Goal: Task Accomplishment & Management: Complete application form

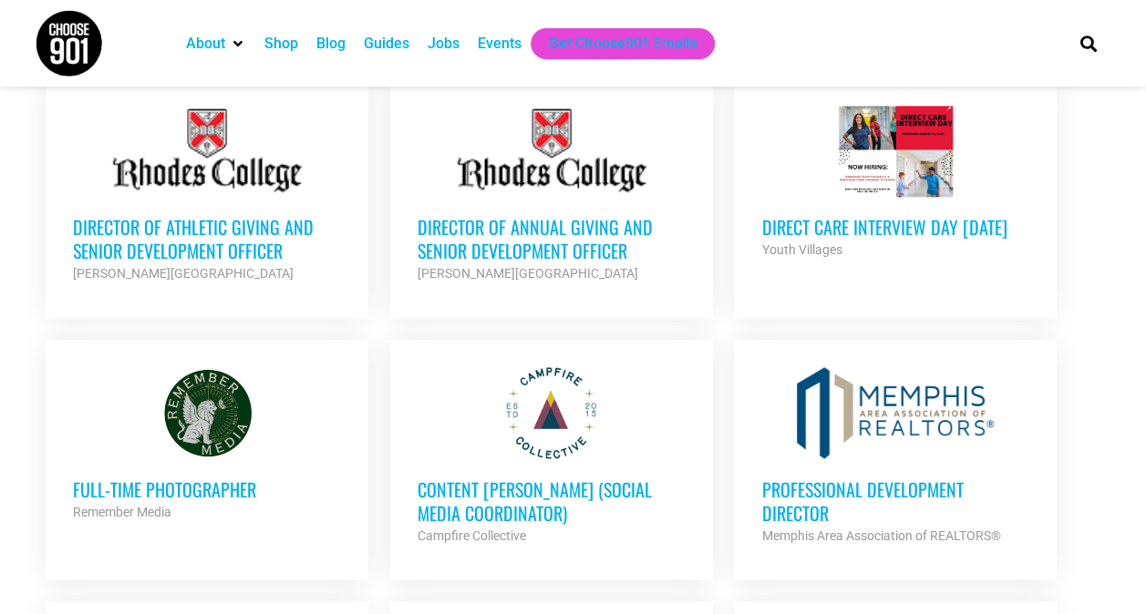
scroll to position [1275, 0]
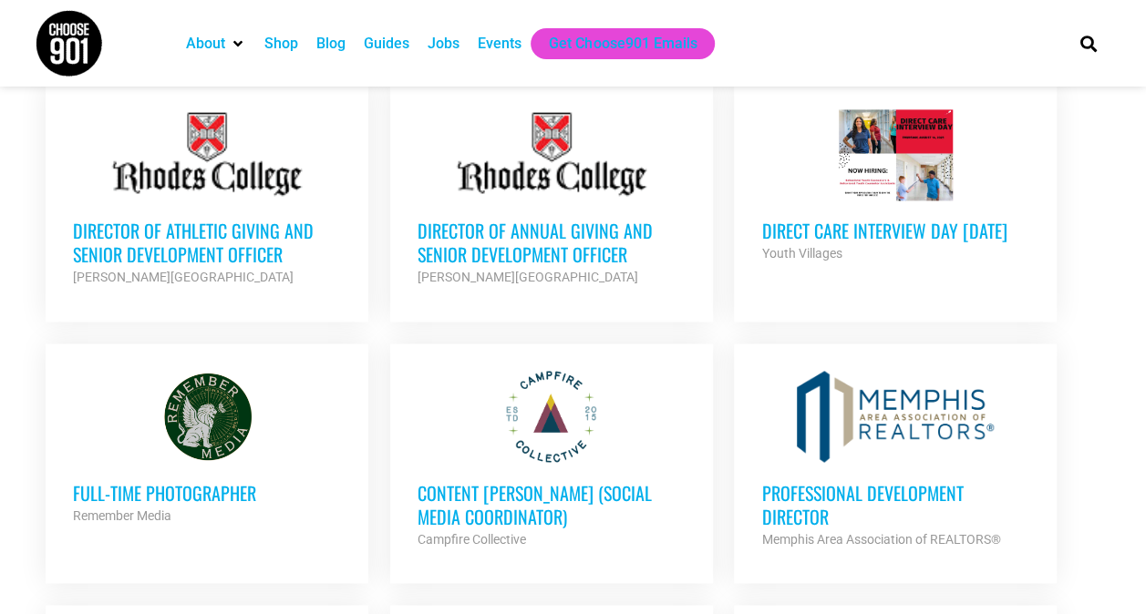
click at [872, 219] on h3 "Direct Care Interview Day [DATE]" at bounding box center [895, 231] width 268 height 24
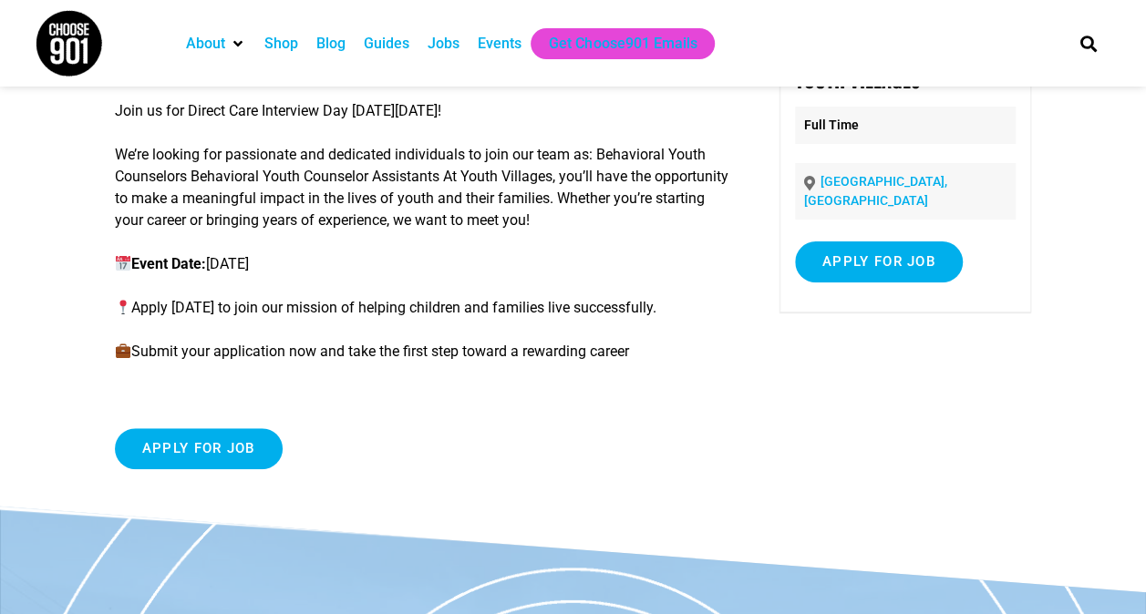
scroll to position [157, 0]
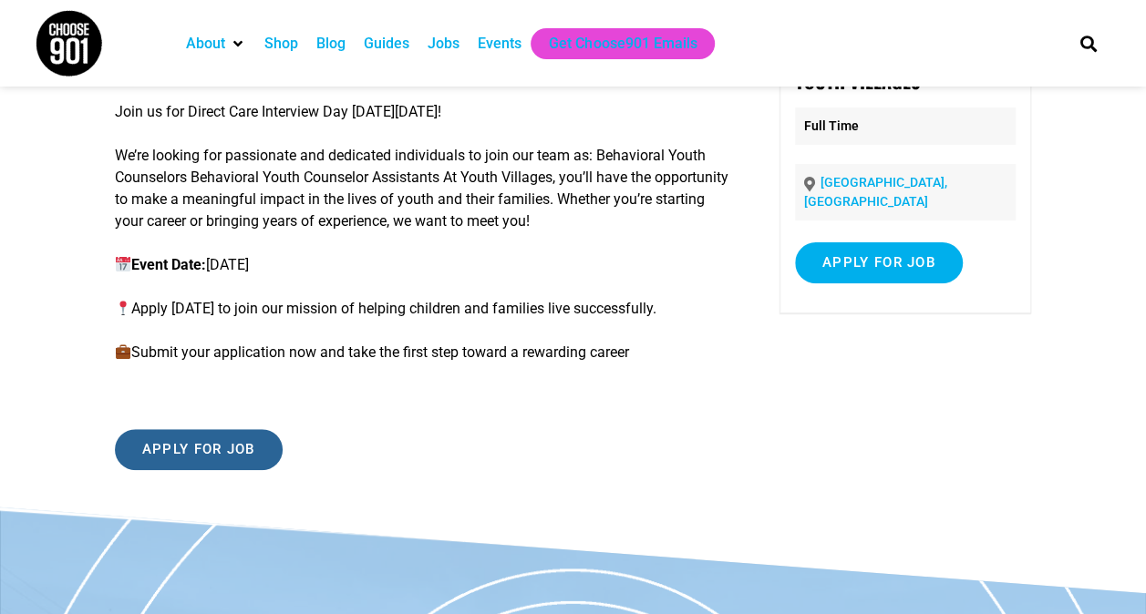
click at [191, 457] on input "Apply for job" at bounding box center [199, 449] width 168 height 41
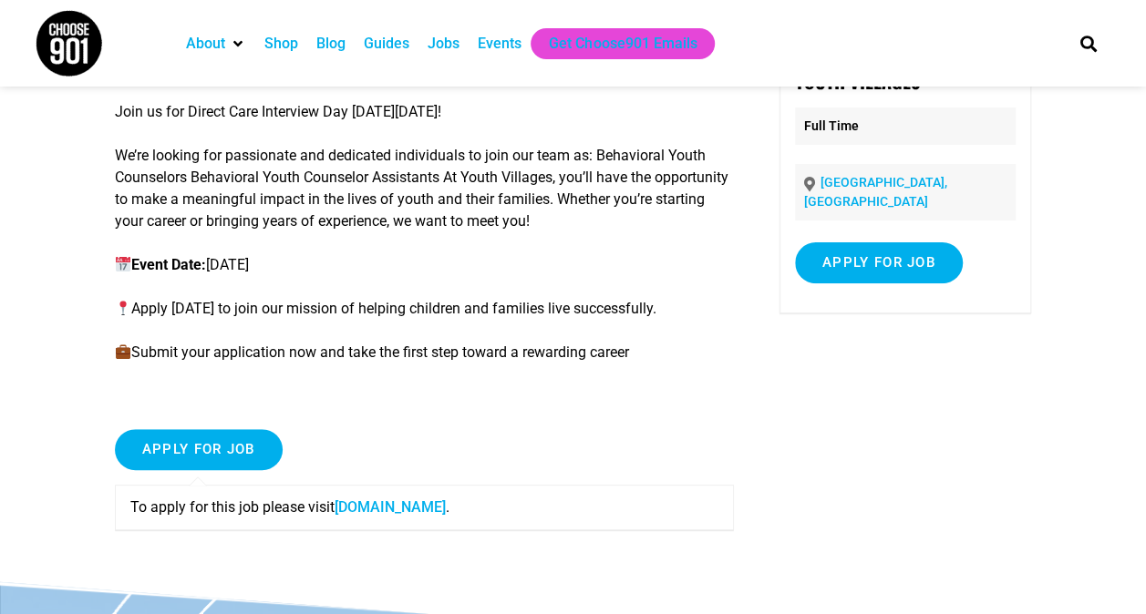
click at [418, 505] on link "careers-youthvillages.icims.com" at bounding box center [390, 507] width 111 height 17
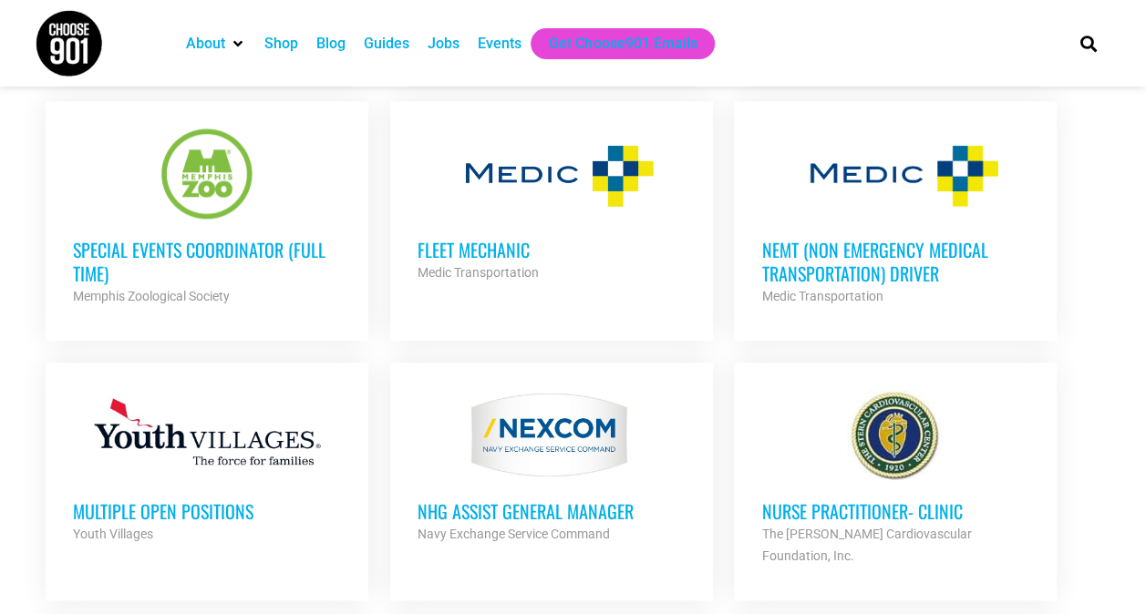
scroll to position [717, 0]
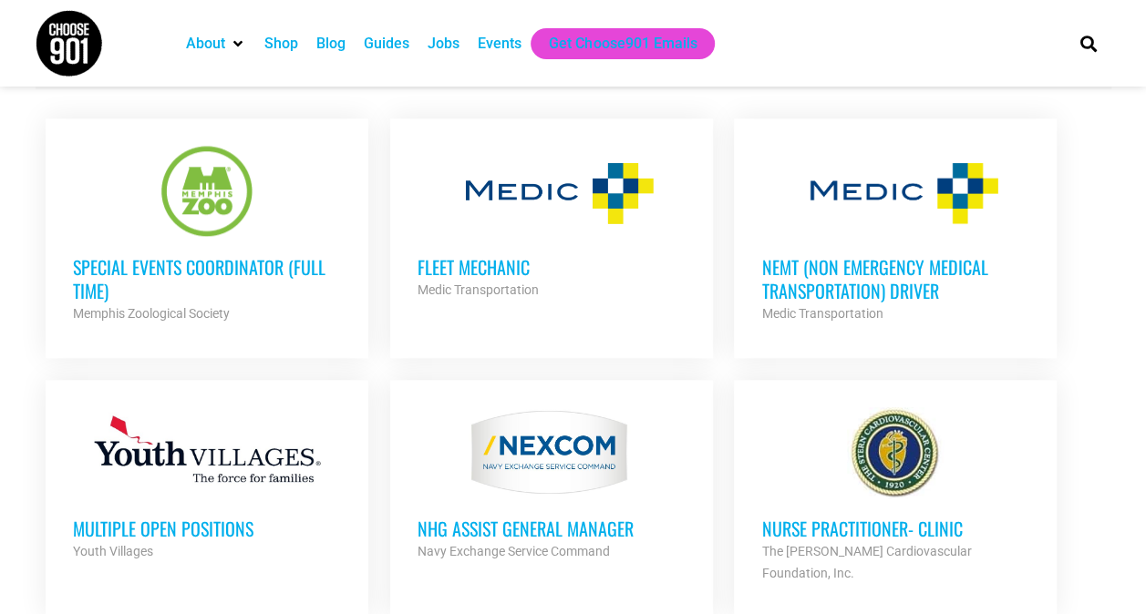
click at [474, 267] on h3 "Fleet Mechanic" at bounding box center [552, 267] width 268 height 24
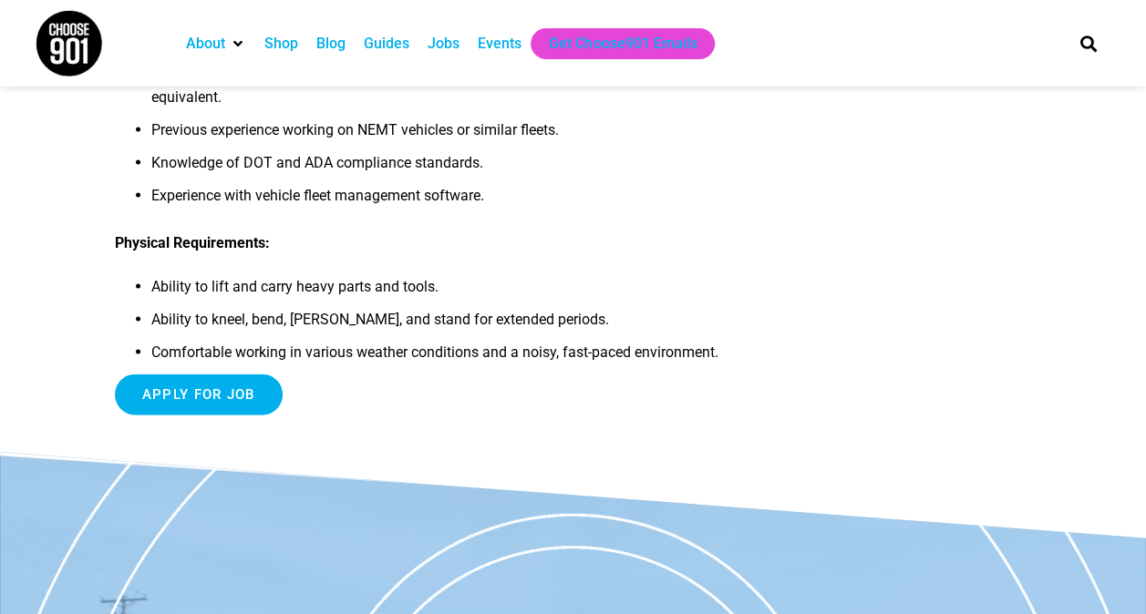
scroll to position [1790, 0]
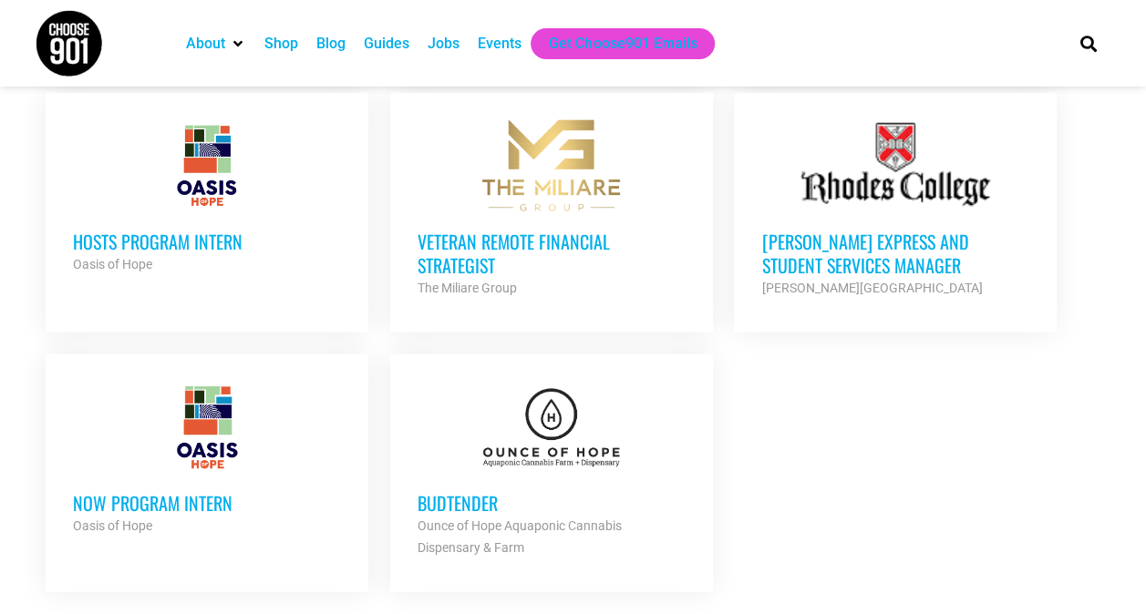
scroll to position [2055, 0]
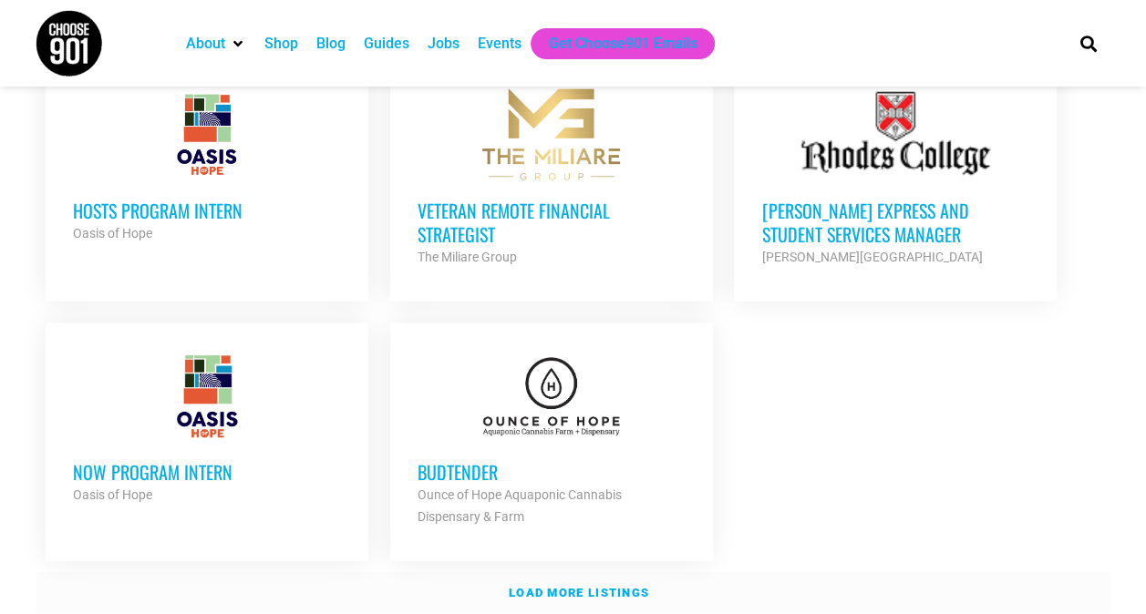
click at [545, 586] on strong "Load more listings" at bounding box center [579, 593] width 140 height 14
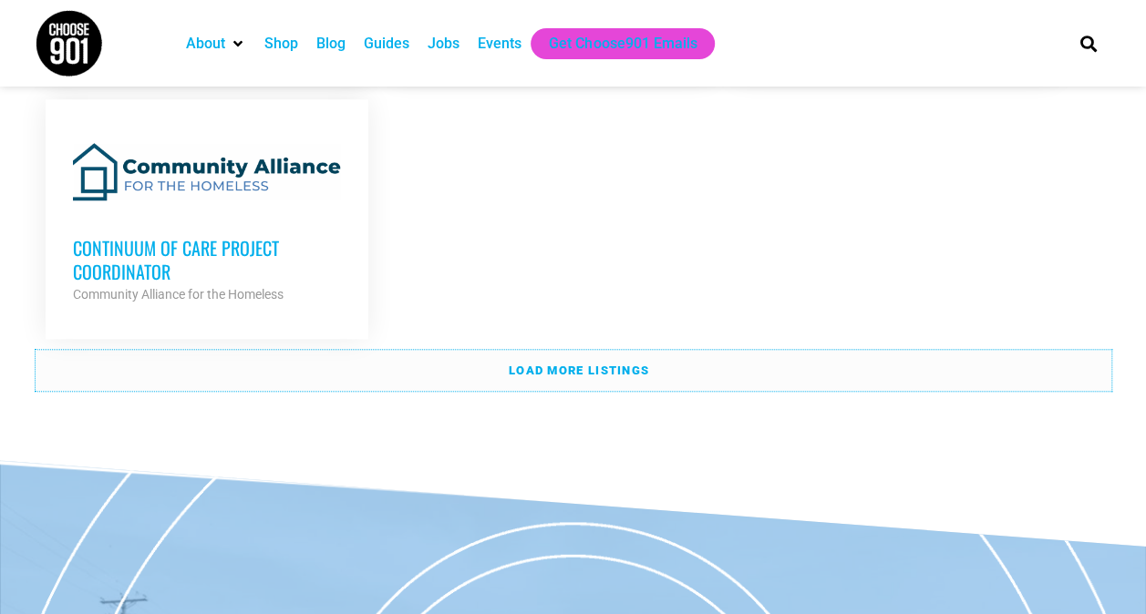
scroll to position [4113, 0]
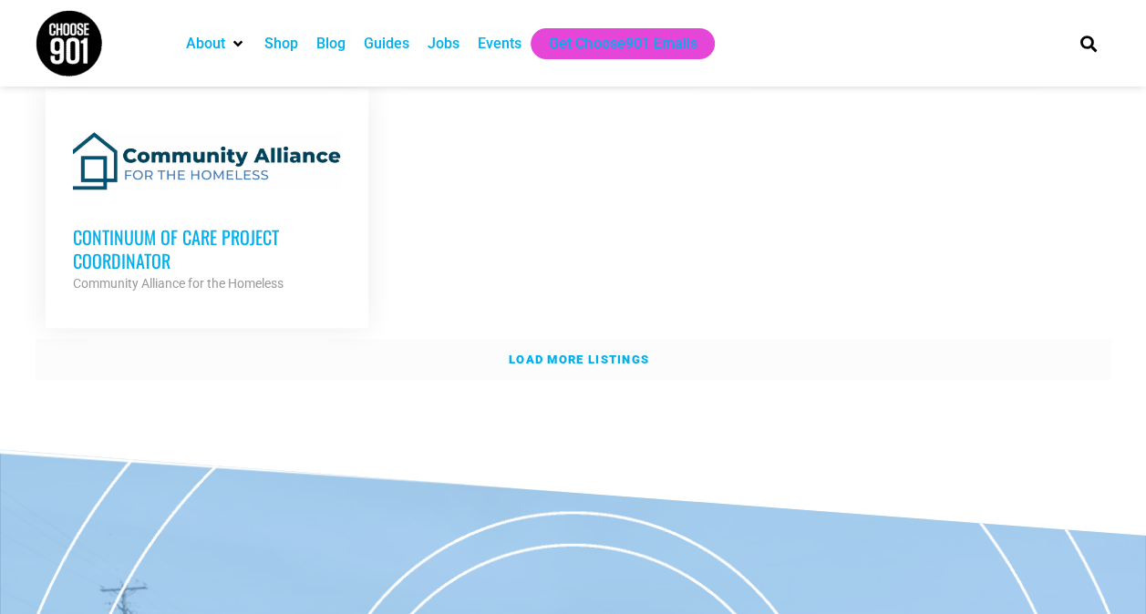
click at [571, 353] on strong "Load more listings" at bounding box center [579, 360] width 140 height 14
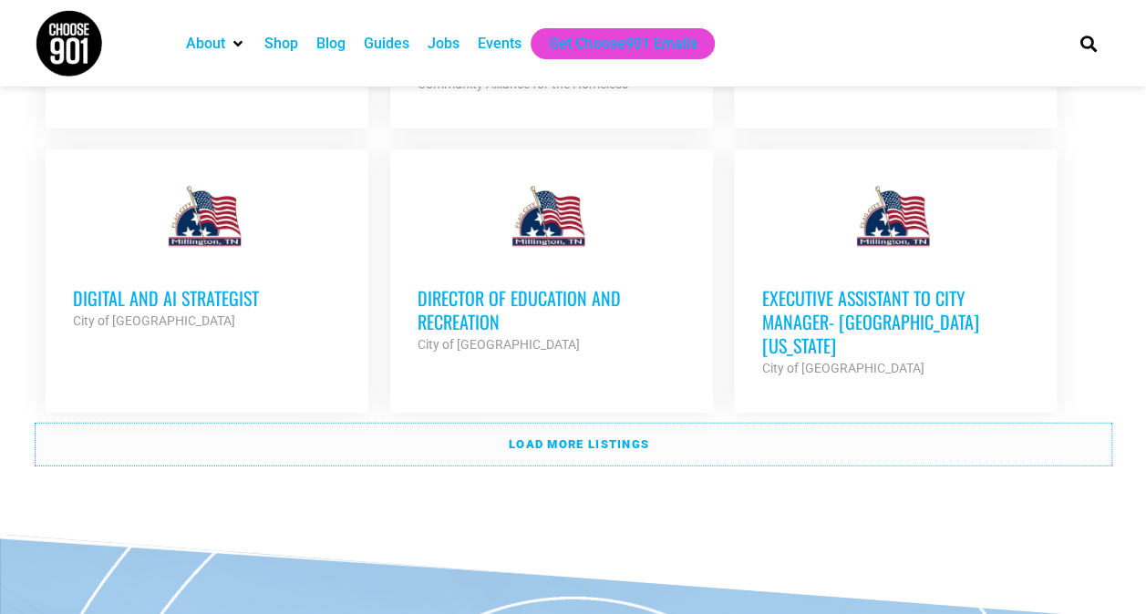
scroll to position [5679, 0]
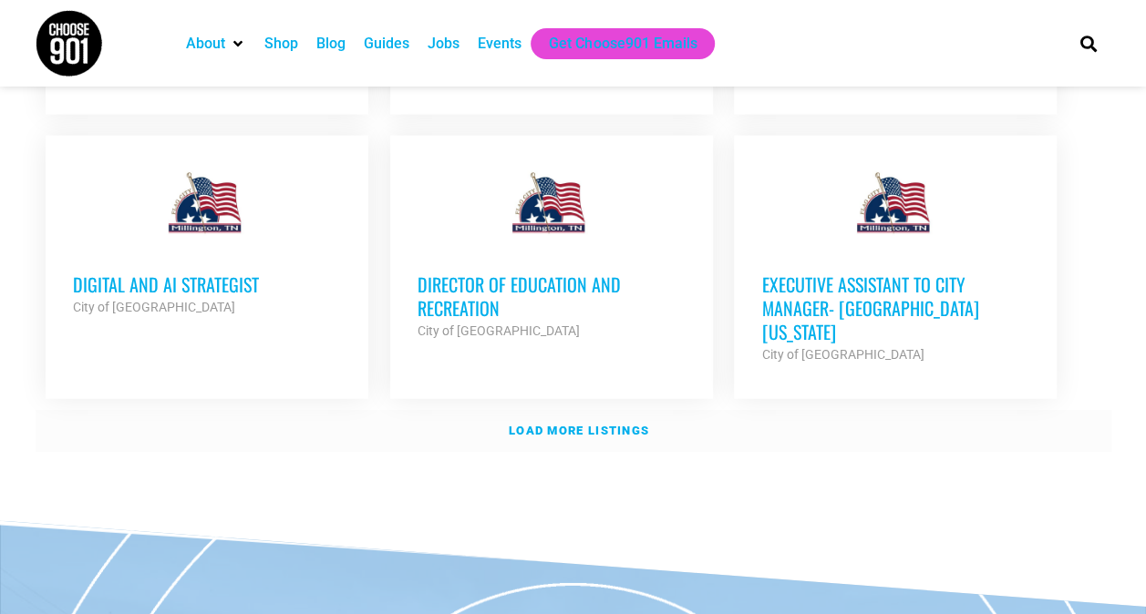
click at [532, 424] on strong "Load more listings" at bounding box center [579, 431] width 140 height 14
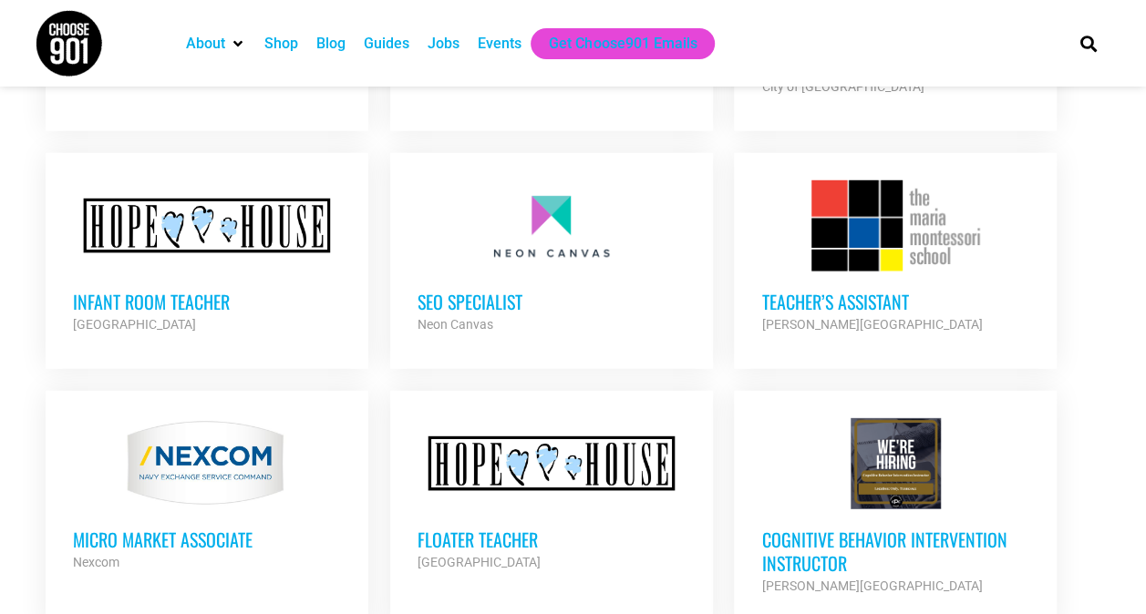
scroll to position [5911, 0]
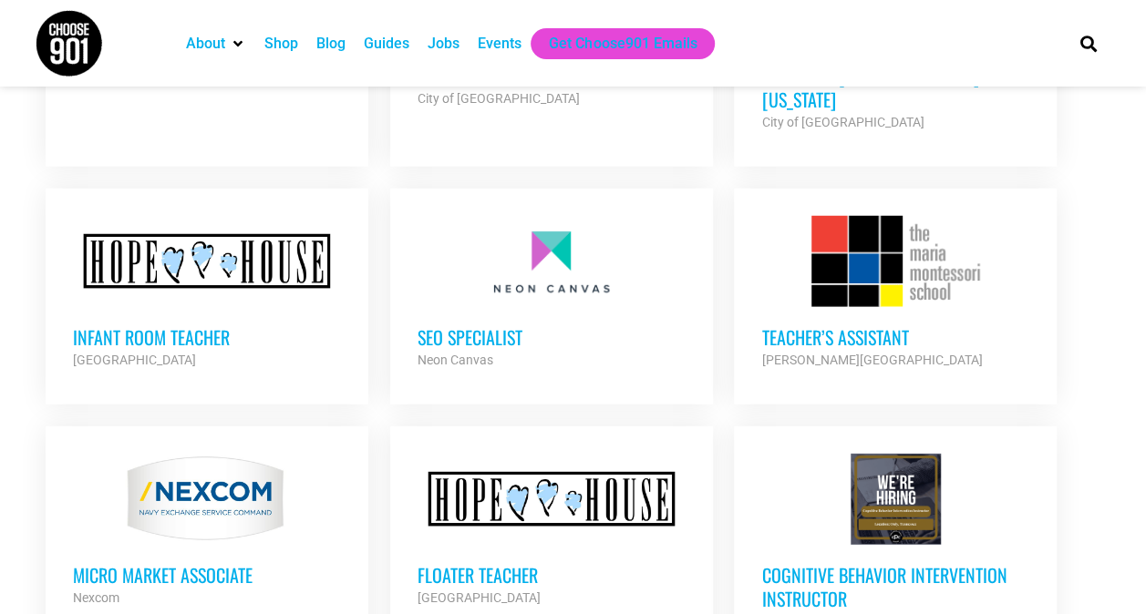
click at [870, 325] on h3 "Teacher’s Assistant" at bounding box center [895, 337] width 268 height 24
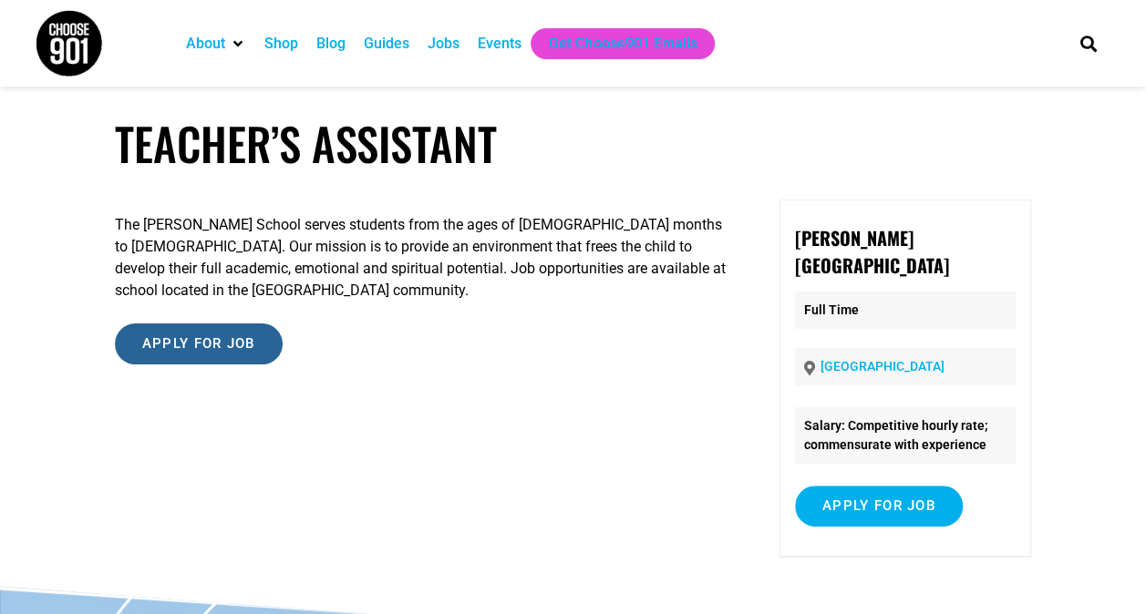
click at [170, 352] on input "Apply for job" at bounding box center [199, 344] width 168 height 41
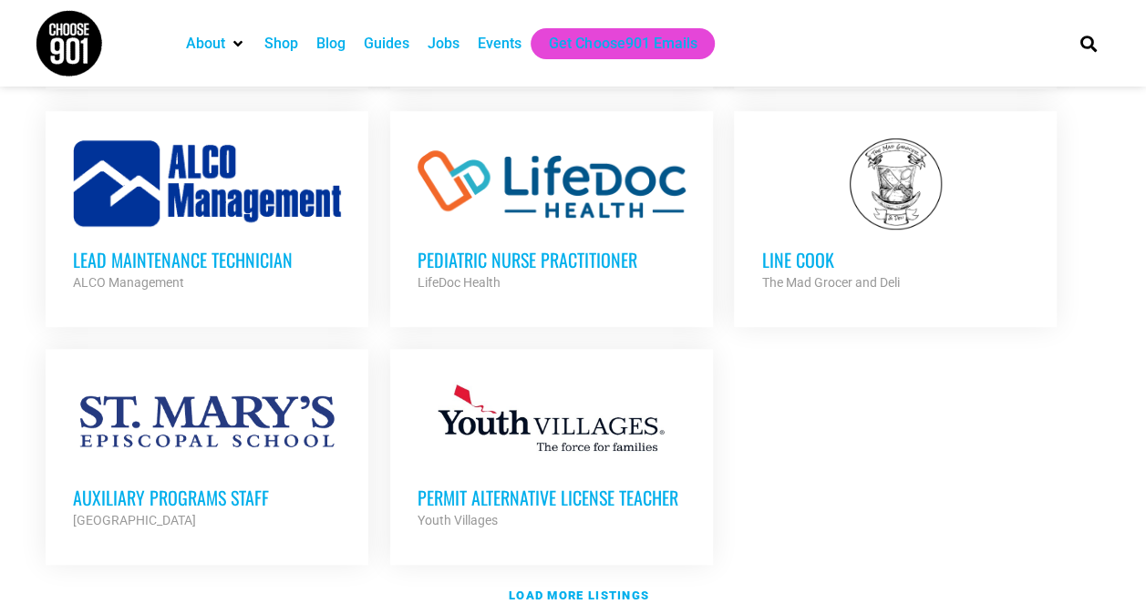
scroll to position [7279, 0]
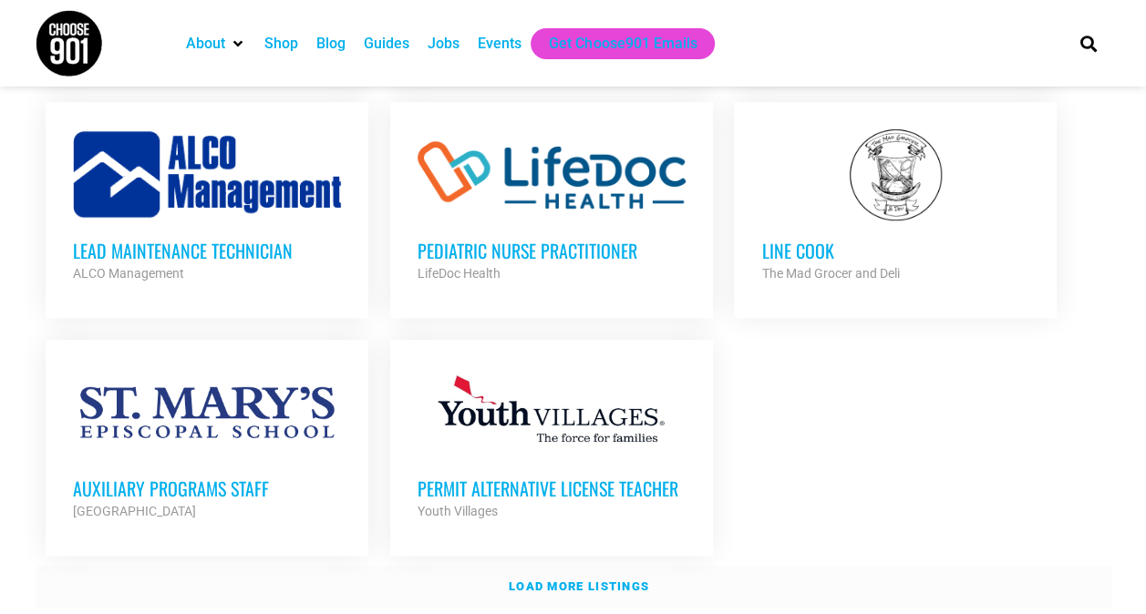
click at [585, 580] on strong "Load more listings" at bounding box center [579, 587] width 140 height 14
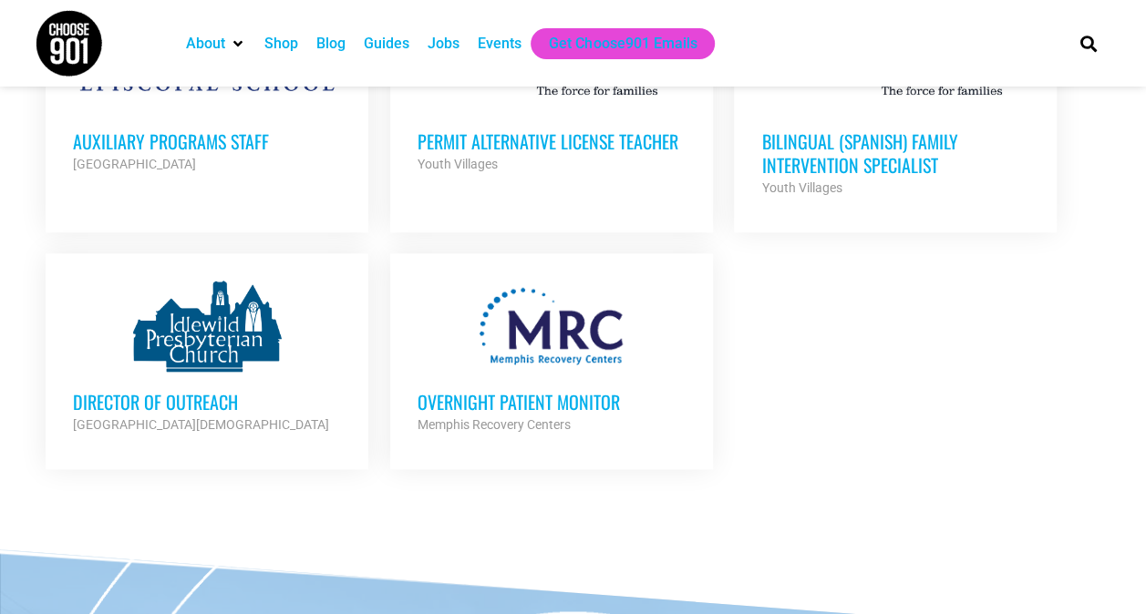
scroll to position [7635, 0]
